Goal: Task Accomplishment & Management: Use online tool/utility

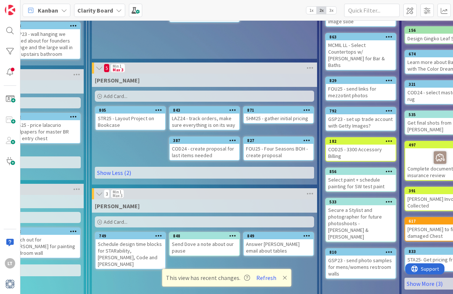
scroll to position [111, 555]
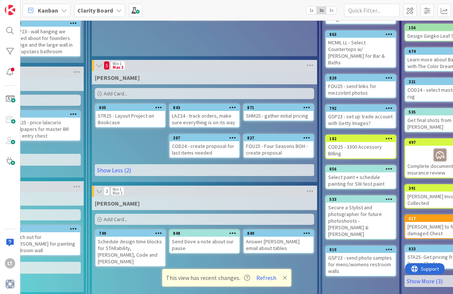
click at [110, 94] on span "Add Card..." at bounding box center [116, 93] width 24 height 7
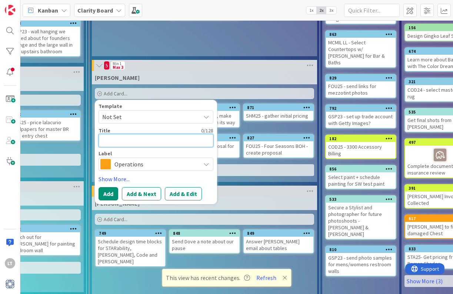
type textarea "C"
type textarea "x"
type textarea "CO"
type textarea "x"
type textarea "COD"
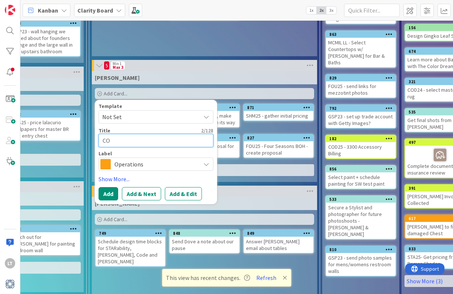
type textarea "x"
type textarea "COD2"
type textarea "x"
type textarea "COD24"
type textarea "x"
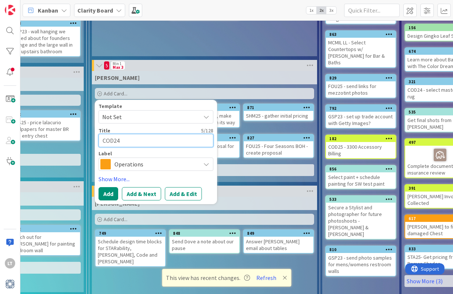
type textarea "COD24"
type textarea "x"
type textarea "COD24 -"
type textarea "x"
type textarea "COD24 -"
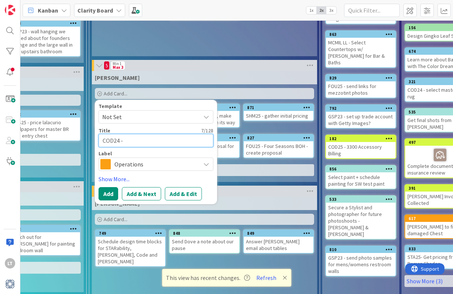
type textarea "x"
type textarea "COD24 - S"
type textarea "x"
type textarea "COD24 - Sc"
type textarea "x"
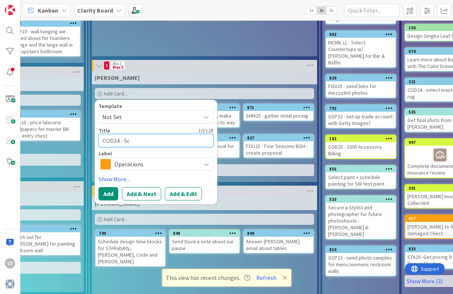
type textarea "COD24 - Sch"
type textarea "x"
type textarea "COD24 - Sche"
type textarea "x"
type textarea "COD24 - [PERSON_NAME]"
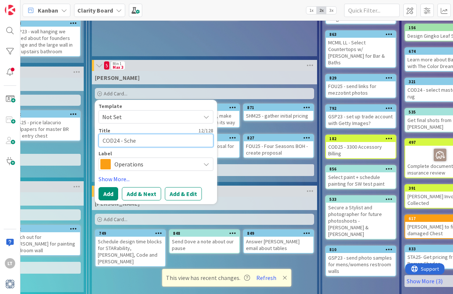
type textarea "x"
type textarea "COD24 - Sche"
type textarea "x"
type textarea "COD24 - Sched"
type textarea "x"
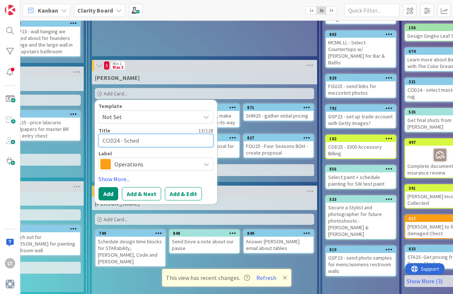
type textarea "COD24 - Schedu"
type textarea "x"
type textarea "COD24 - Schedul"
type textarea "x"
type textarea "COD24 - Schedule"
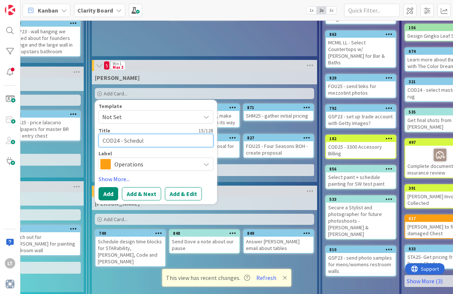
type textarea "x"
type textarea "COD24 - Schedule"
type textarea "x"
type textarea "COD24 - Schedule d"
type textarea "x"
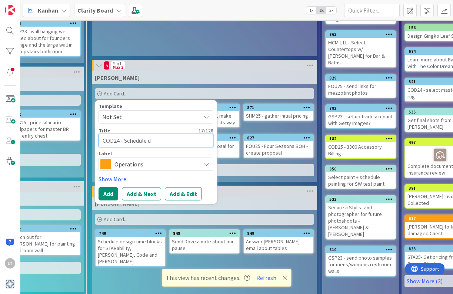
type textarea "COD24 - Schedule de"
type textarea "x"
type textarea "COD24 - Schedule del"
type textarea "x"
type textarea "COD24 - Schedule deli"
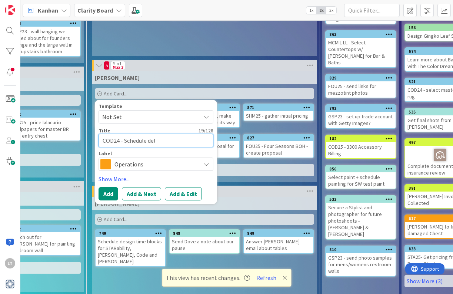
type textarea "x"
type textarea "COD24 - Schedule deliv"
type textarea "x"
type textarea "COD24 - Schedule delive"
type textarea "x"
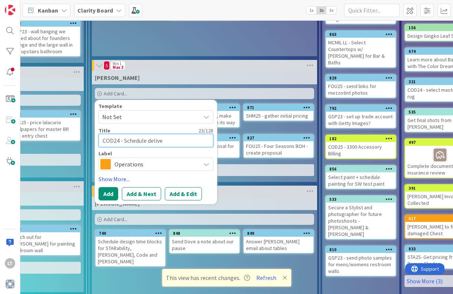
type textarea "COD24 - Schedule deliver"
type textarea "x"
type textarea "COD24 - Schedule delivery"
type textarea "x"
type textarea "COD24 - Schedule delivery"
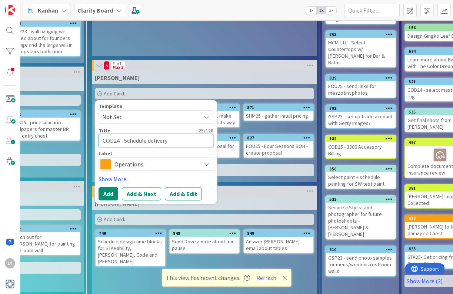
type textarea "x"
type textarea "COD24 - Schedule delivery o"
type textarea "x"
type textarea "COD24 - Schedule delivery of"
type textarea "x"
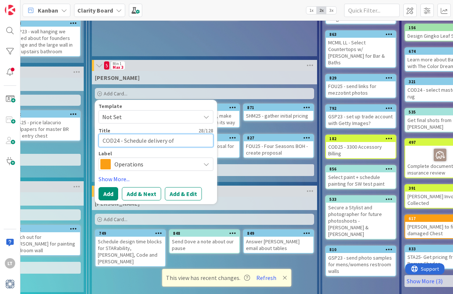
type textarea "COD24 - Schedule delivery of"
type textarea "x"
type textarea "COD24 - Schedule delivery of f"
type textarea "x"
type textarea "COD24 - Schedule delivery of fa"
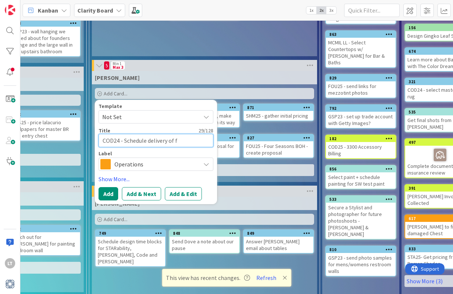
type textarea "x"
type textarea "COD24 - Schedule delivery of fan"
type textarea "x"
type textarea "COD24 - Schedule delivery of fans"
type textarea "x"
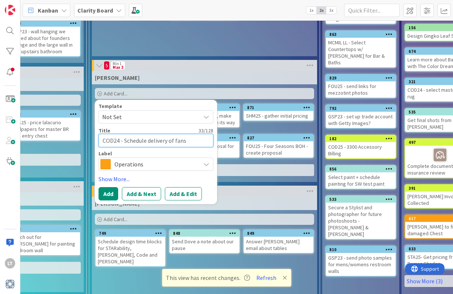
type textarea "COD24 - Schedule delivery of fans"
type textarea "x"
type textarea "COD24 - Schedule delivery of fans a"
type textarea "x"
type textarea "COD24 - Schedule delivery of fans an"
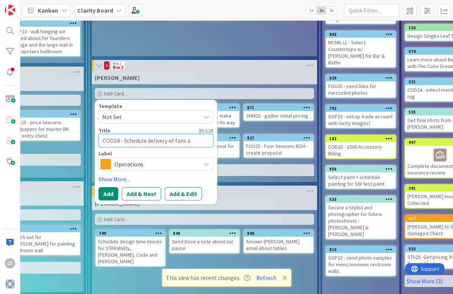
type textarea "x"
type textarea "COD24 - Schedule delivery of fans and"
type textarea "x"
type textarea "COD24 - Schedule delivery of fans and"
type textarea "x"
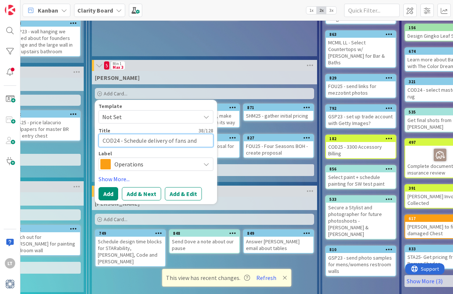
type textarea "COD24 - Schedule delivery of fans and h"
type textarea "x"
type textarea "COD24 - Schedule delivery of fans and ha"
type textarea "x"
type textarea "COD24 - Schedule delivery of fans and hav"
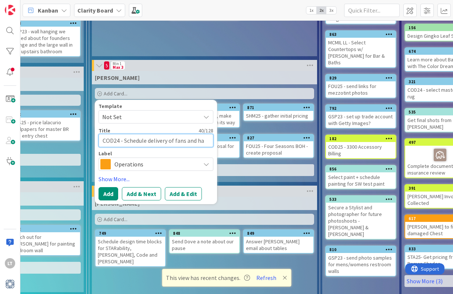
type textarea "x"
type textarea "COD24 - Schedule delivery of fans and have"
type textarea "x"
type textarea "COD24 - Schedule delivery of fans and have"
type textarea "x"
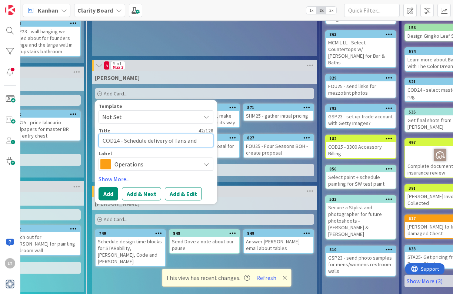
type textarea "COD24 - Schedule delivery of fans and have t"
type textarea "x"
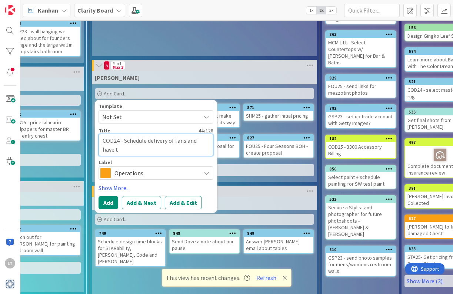
type textarea "COD24 - Schedule delivery of fans and have th"
type textarea "x"
type textarea "COD24 - Schedule delivery of fans and have the"
type textarea "x"
type textarea "COD24 - Schedule delivery of fans and have them"
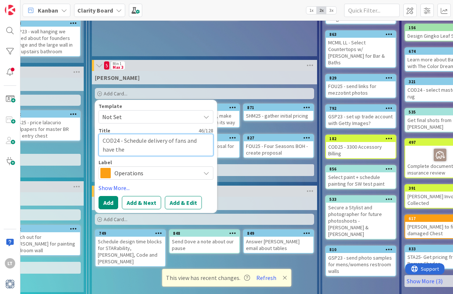
type textarea "x"
type textarea "COD24 - Schedule delivery of fans and have them"
type textarea "x"
type textarea "COD24 - Schedule delivery of fans and have them i"
type textarea "x"
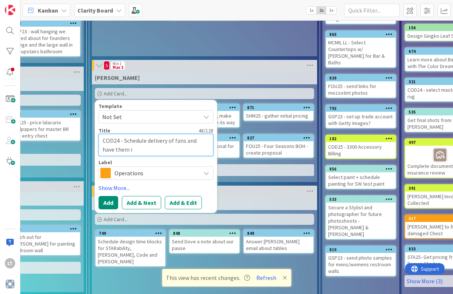
type textarea "COD24 - Schedule delivery of fans and have them in"
type textarea "x"
type textarea "COD24 - Schedule delivery of fans and have them ins"
type textarea "x"
type textarea "COD24 - Schedule delivery of fans and have them inst"
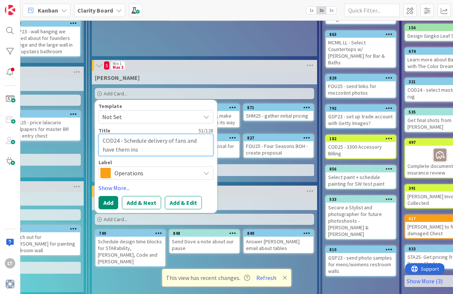
type textarea "x"
type textarea "COD24 - Schedule delivery of fans and have them insta"
type textarea "x"
type textarea "COD24 - Schedule delivery of fans and have them instal"
type textarea "x"
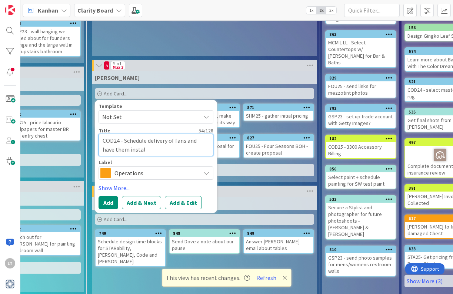
type textarea "COD24 - Schedule delivery of fans and have them install"
type textarea "x"
type textarea "COD24 - Schedule delivery of fans and have them installe"
type textarea "x"
type textarea "COD24 - Schedule delivery of fans and have them installed"
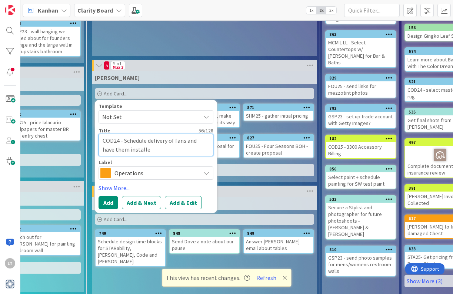
type textarea "x"
click at [174, 141] on textarea "COD24 - Schedule delivery of fans and have them installed" at bounding box center [156, 145] width 115 height 22
type textarea "COD24 - Schedule delivery of fans and have them installed"
type textarea "x"
type textarea "COD24 - Schedule delivery of o fans and have them installed"
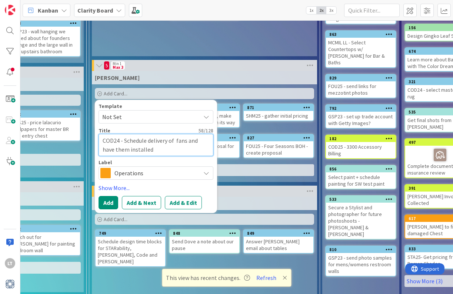
type textarea "x"
type textarea "COD24 - Schedule delivery of ou fans and have them installed"
type textarea "x"
type textarea "COD24 - Schedule delivery of out fans and have them installed"
type textarea "x"
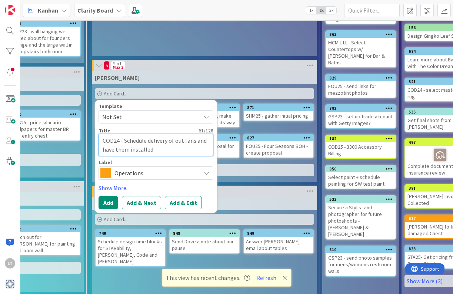
type textarea "COD24 - Schedule delivery of outd fans and have them installed"
type textarea "x"
type textarea "COD24 - Schedule delivery of outdo fans and have them installed"
type textarea "x"
type textarea "COD24 - Schedule delivery of outdoo fans and have them installed"
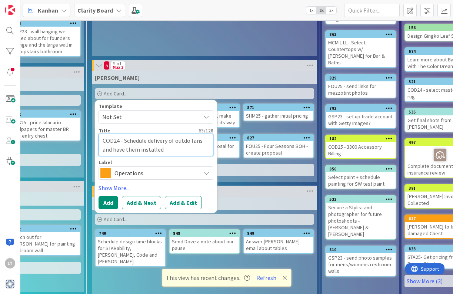
type textarea "x"
type textarea "COD24 - Schedule delivery of outdoor fans and have them installed"
type textarea "x"
type textarea "COD24 - Schedule delivery of outdoor fans and have them installed"
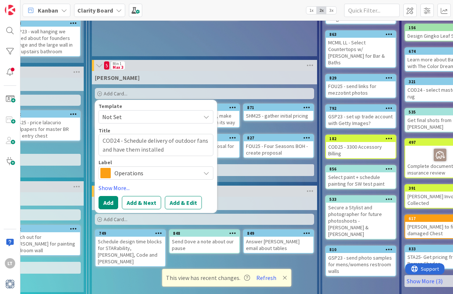
click at [172, 173] on span "Operations" at bounding box center [155, 173] width 82 height 10
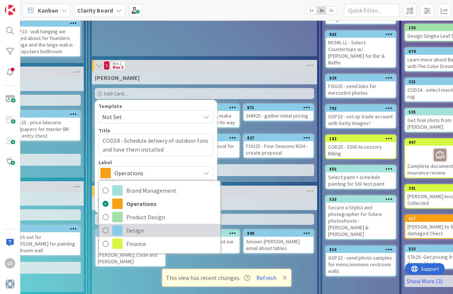
click at [148, 228] on span "Design" at bounding box center [171, 230] width 90 height 11
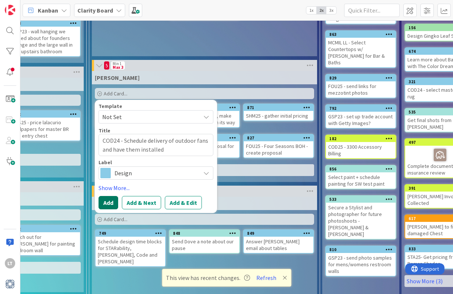
click at [113, 204] on button "Add" at bounding box center [109, 202] width 20 height 13
type textarea "x"
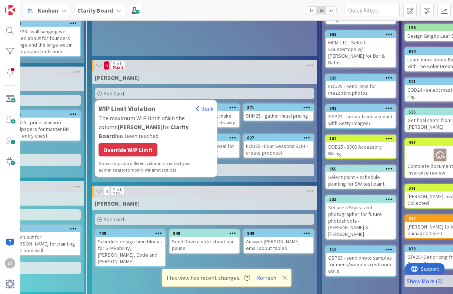
drag, startPoint x: 143, startPoint y: 141, endPoint x: 150, endPoint y: 138, distance: 7.6
click at [143, 143] on div "Override WIP Limit" at bounding box center [128, 149] width 59 height 13
